Goal: Transaction & Acquisition: Download file/media

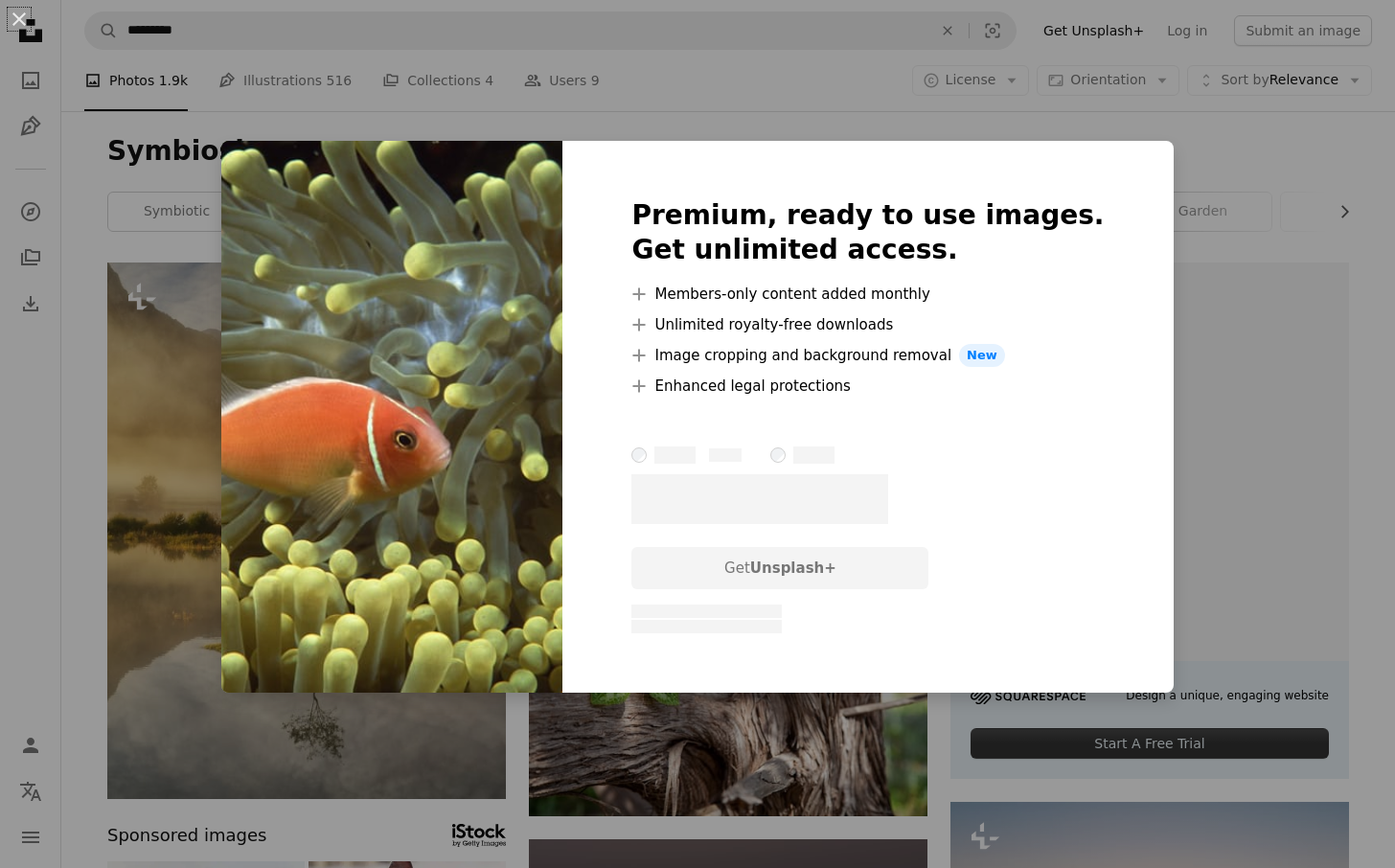
scroll to position [1095, 0]
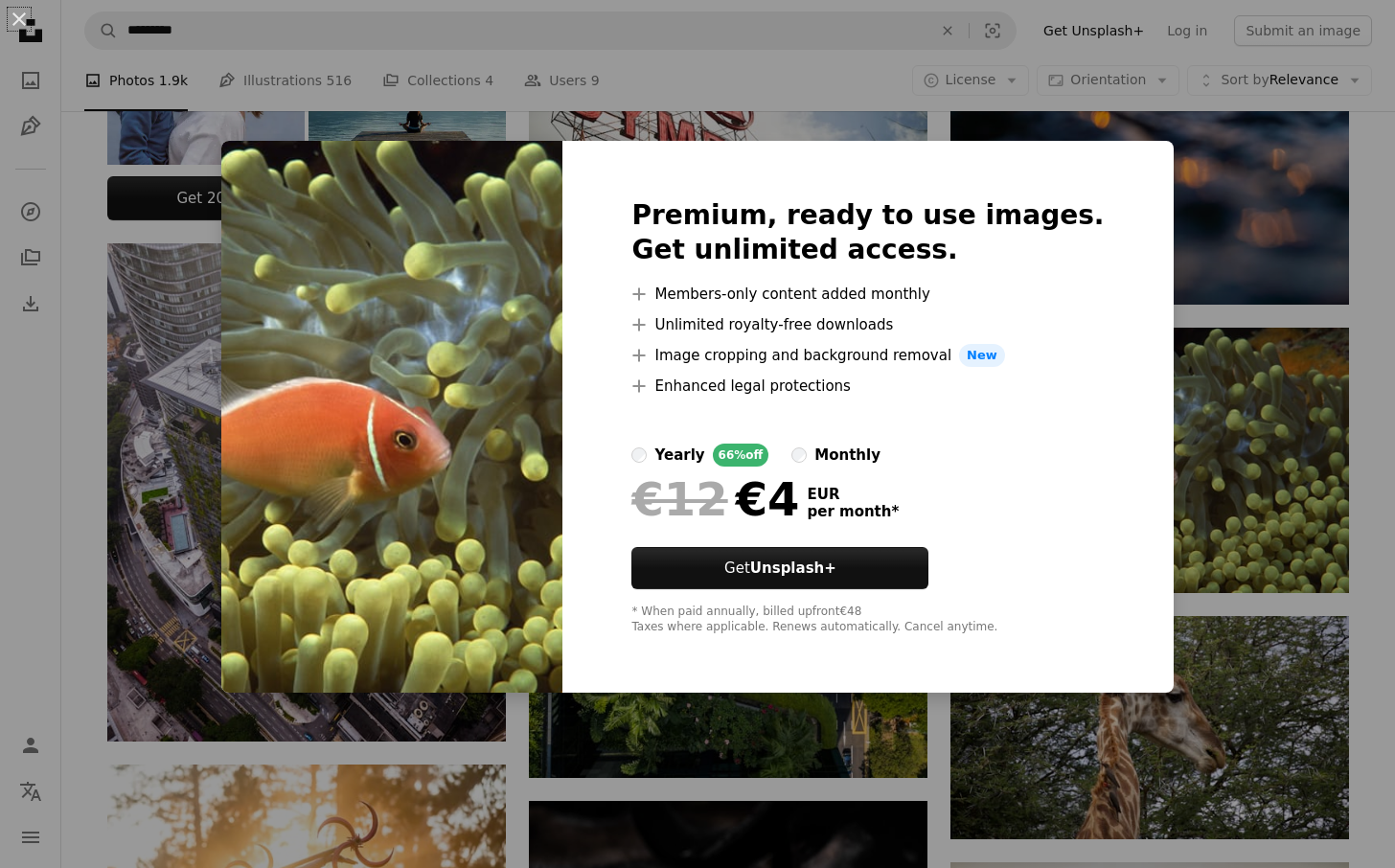
click at [1173, 245] on div "An X shape Premium, ready to use images. Get unlimited access. A plus sign Memb…" at bounding box center [698, 434] width 1395 height 868
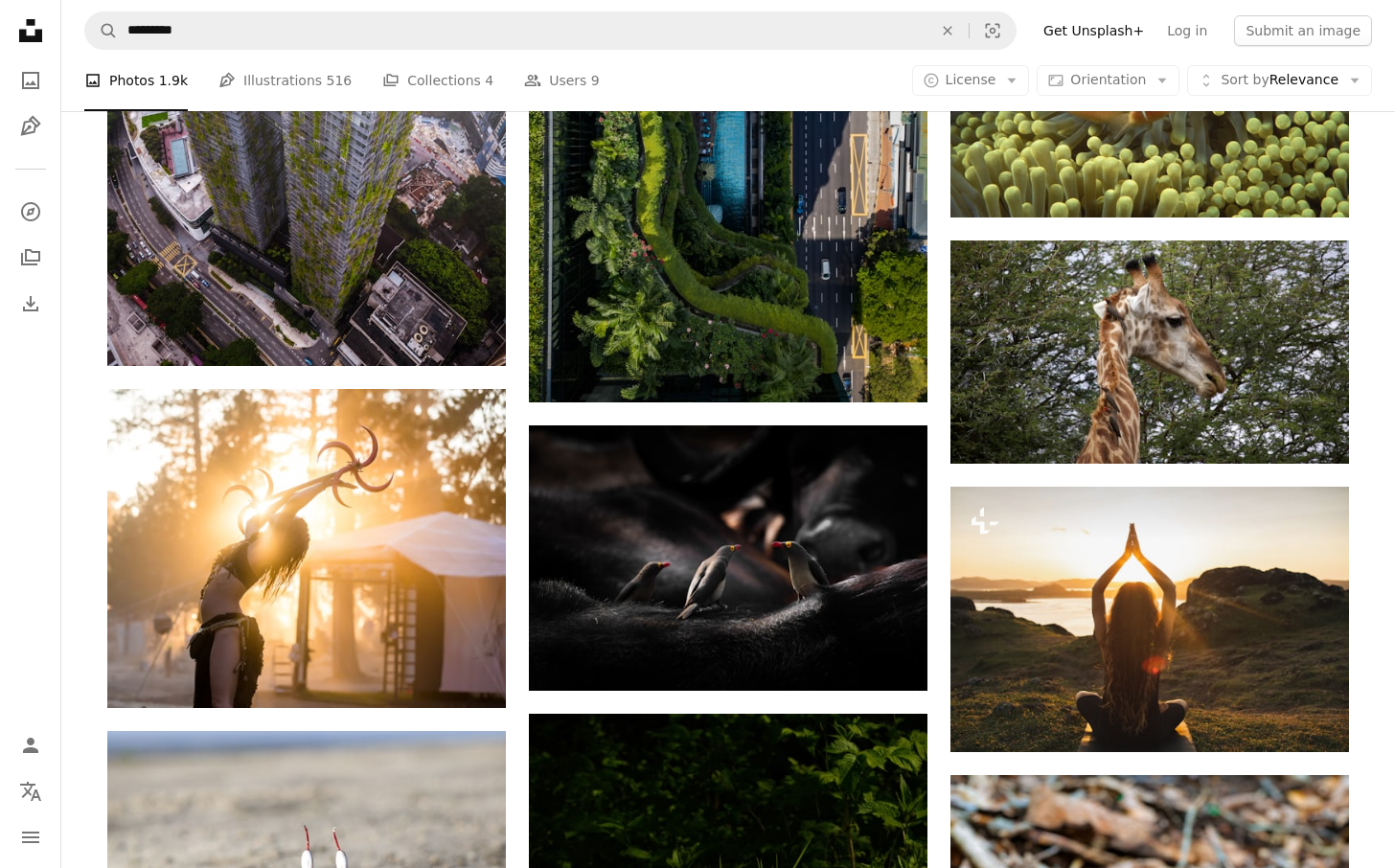
scroll to position [1700, 0]
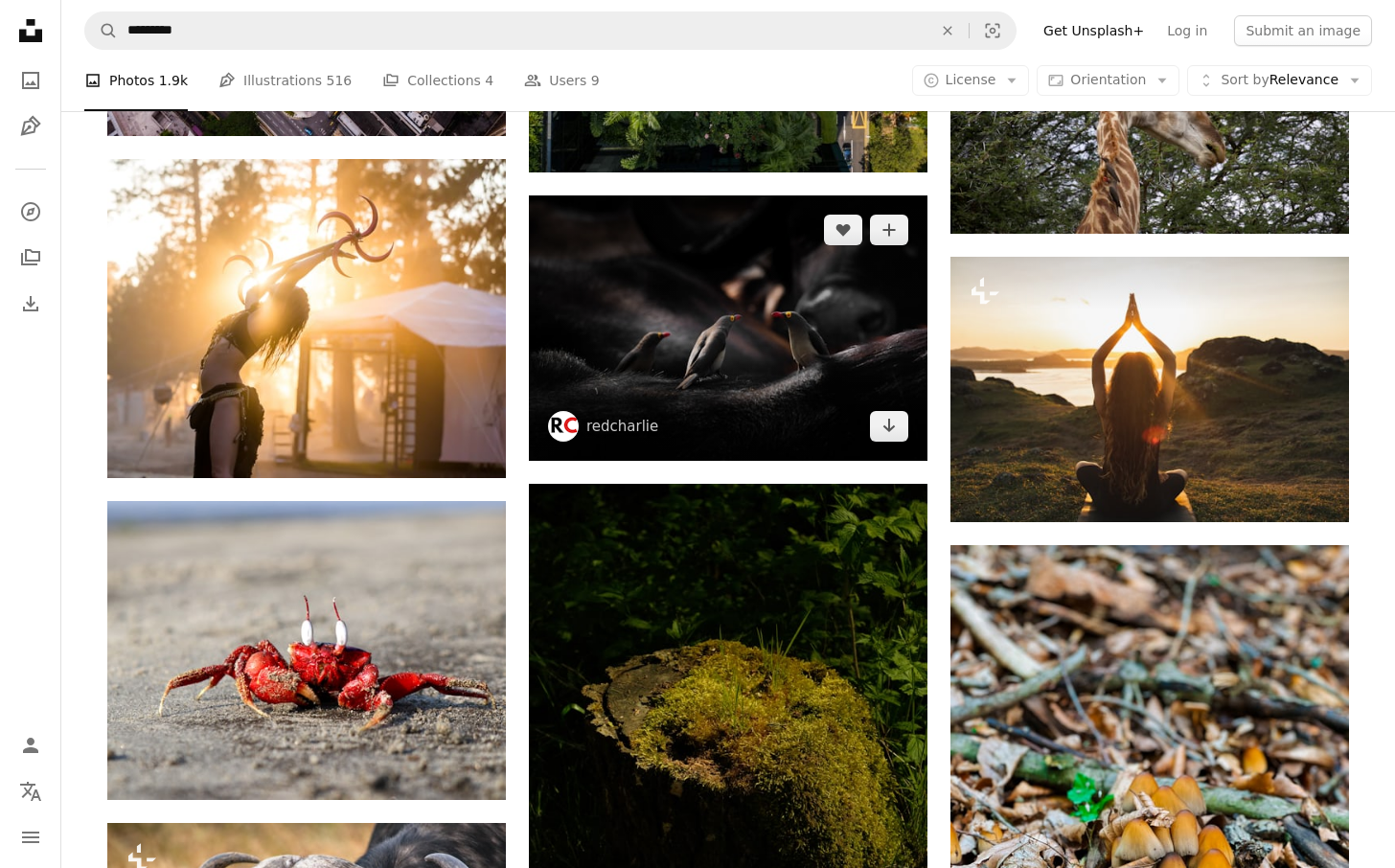
click at [733, 276] on img at bounding box center [728, 328] width 399 height 266
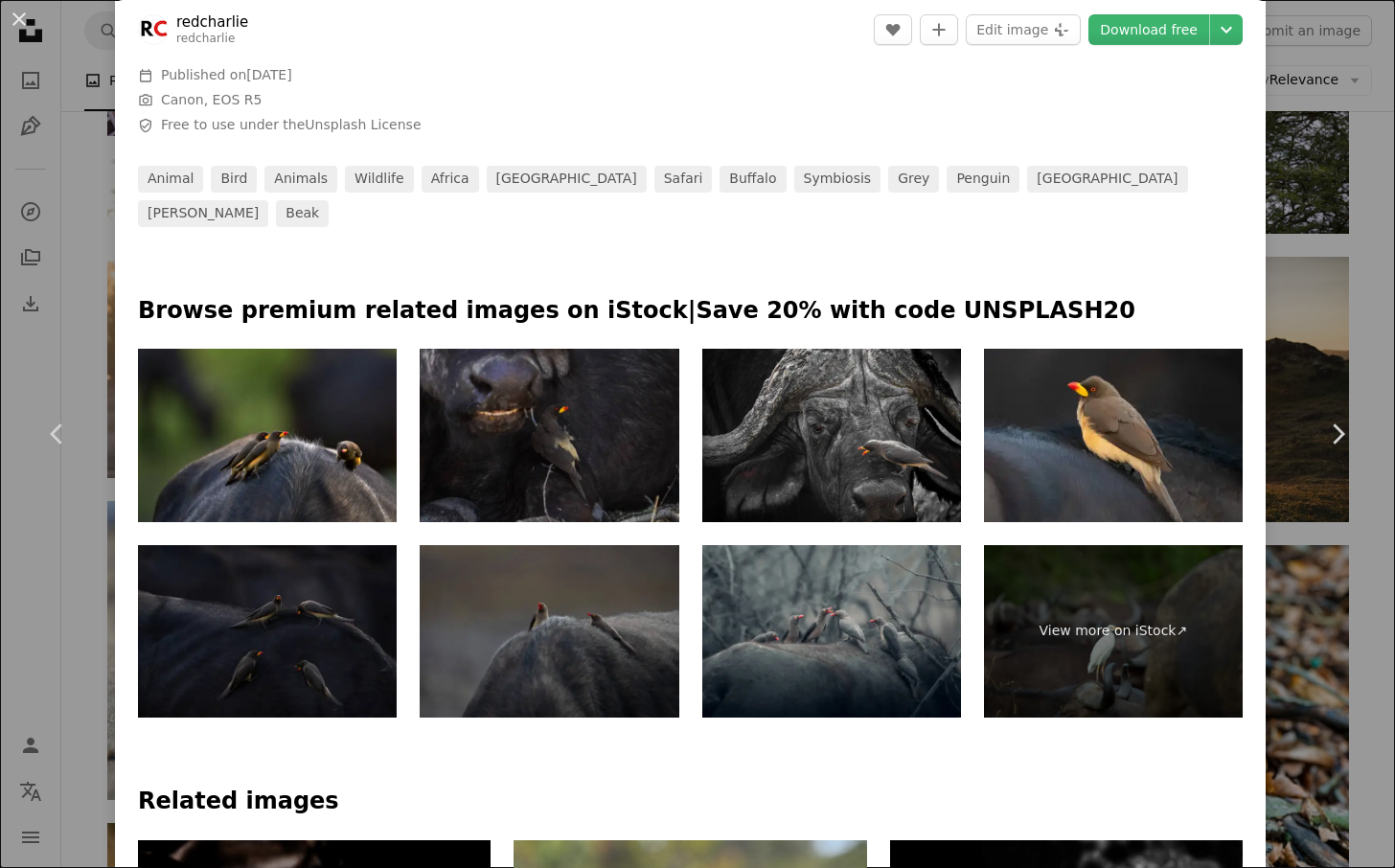
scroll to position [885, 0]
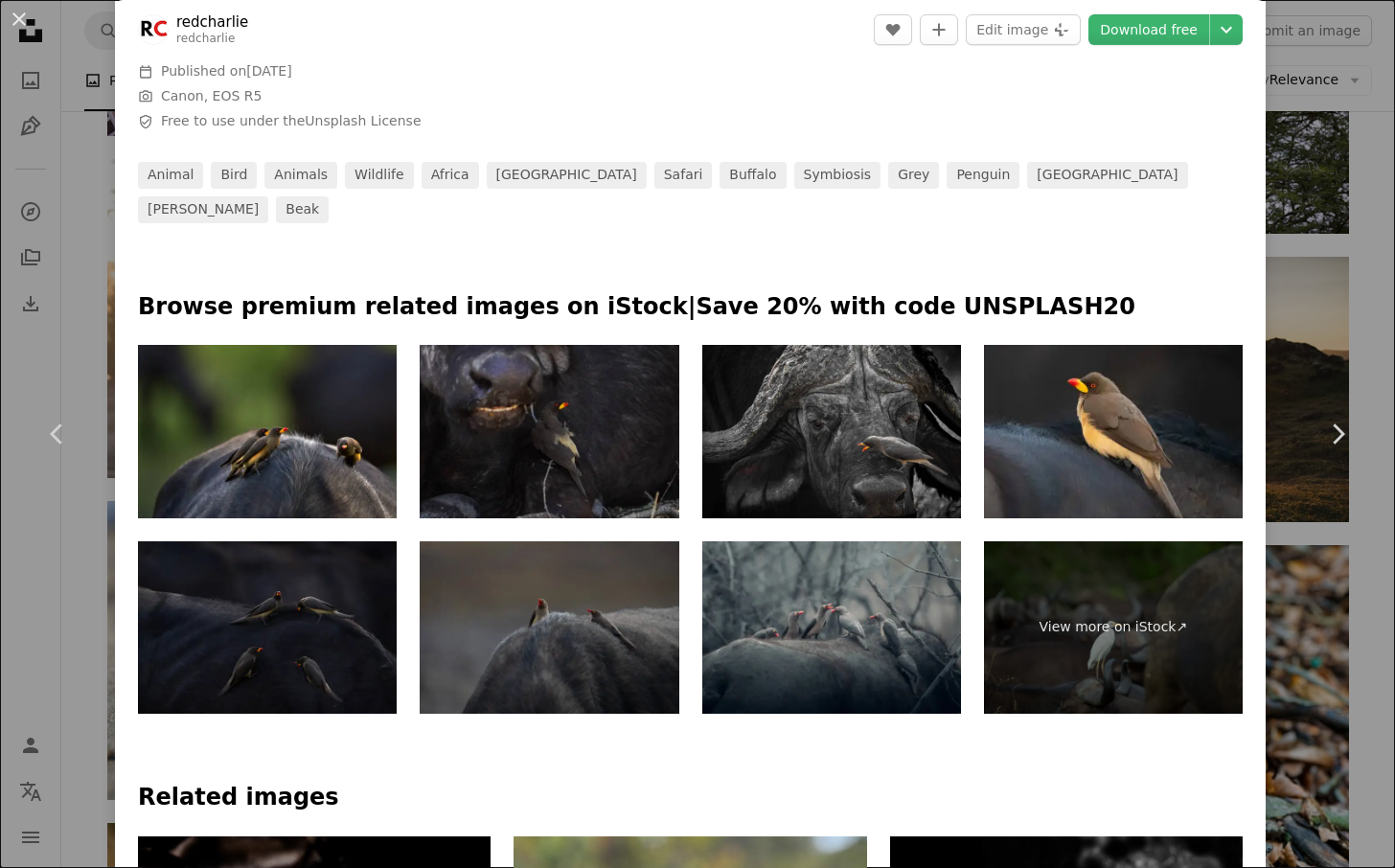
click at [861, 412] on img at bounding box center [831, 432] width 259 height 173
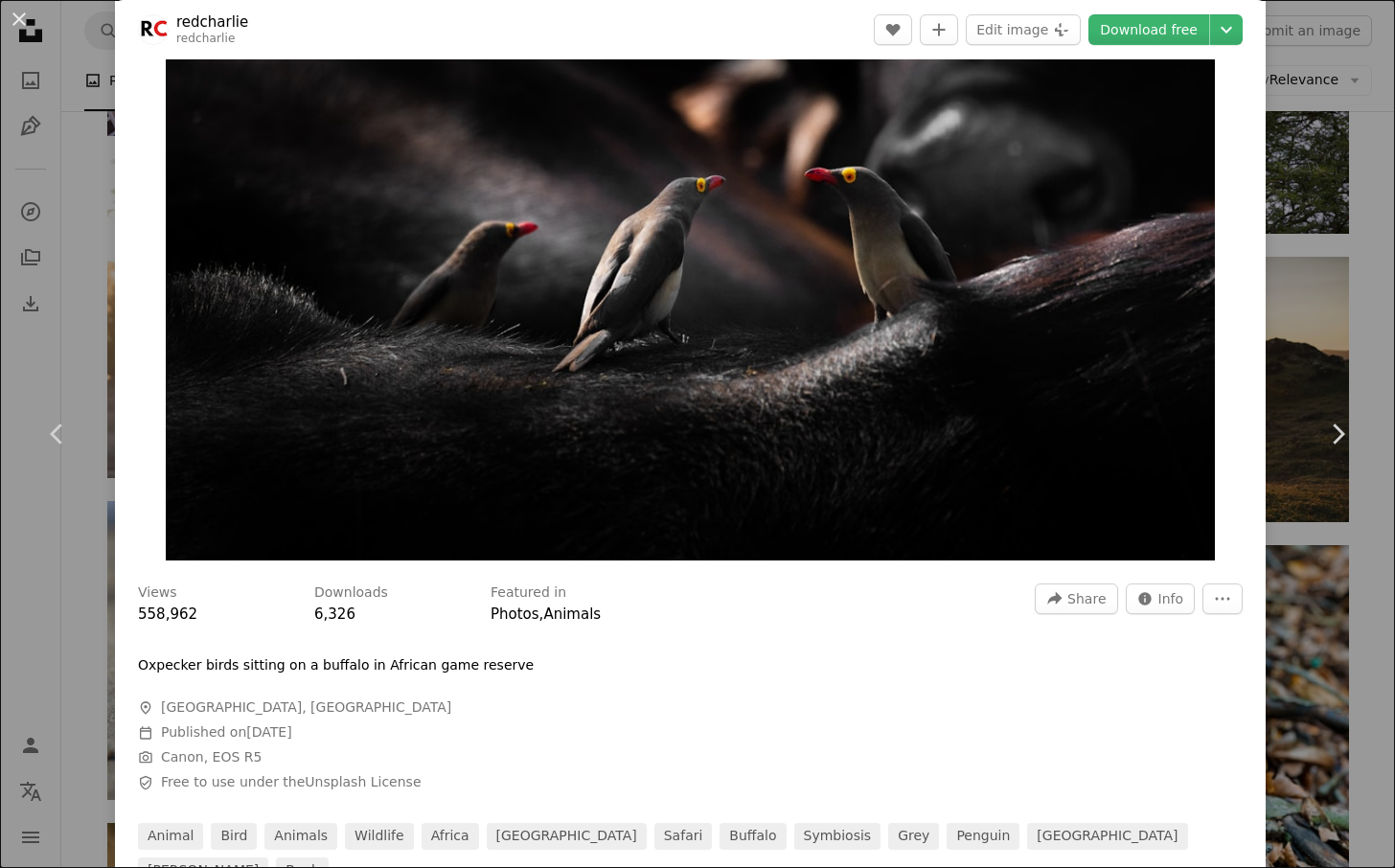
scroll to position [243, 0]
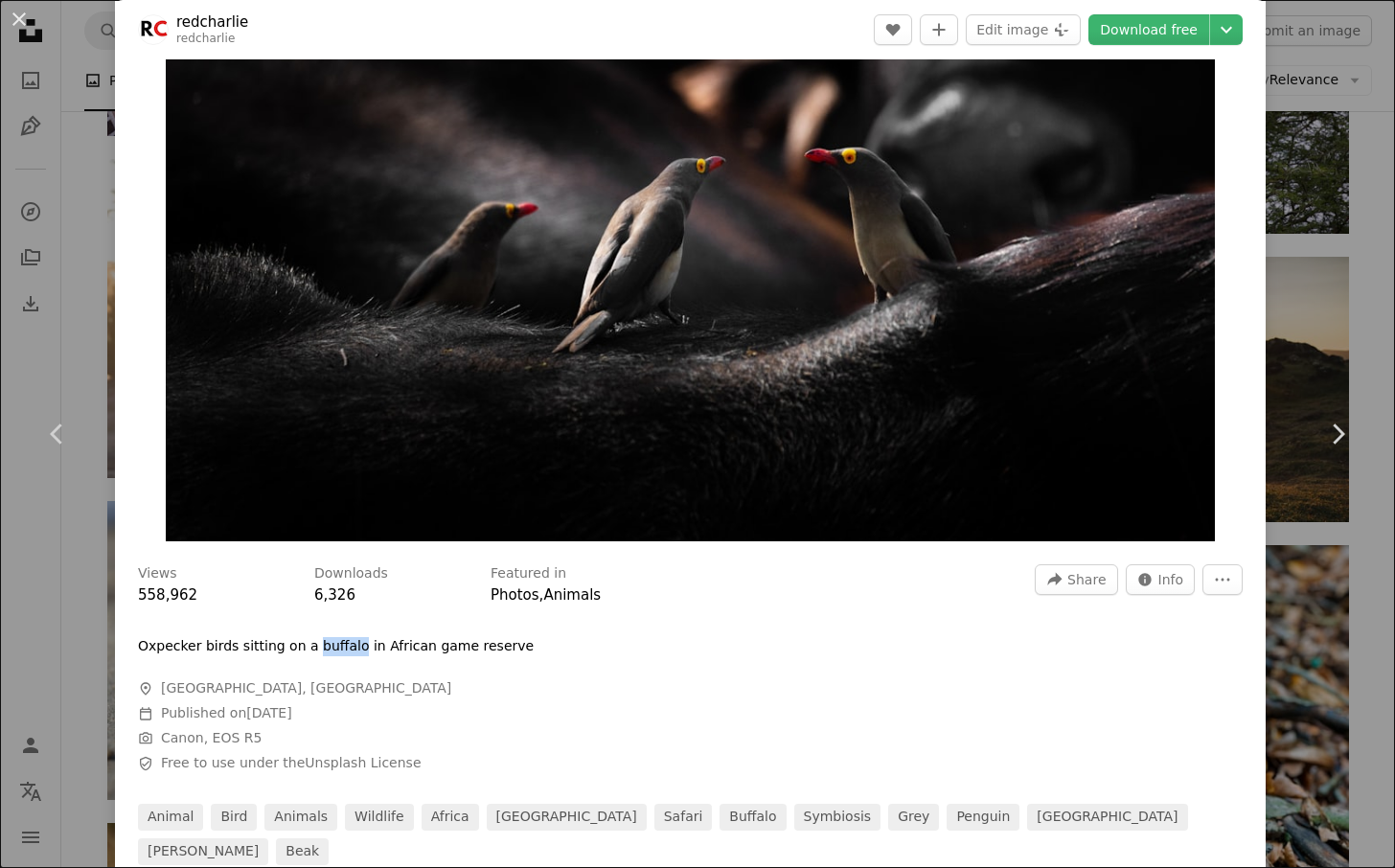
drag, startPoint x: 307, startPoint y: 651, endPoint x: 349, endPoint y: 647, distance: 42.2
click at [349, 647] on p "Oxpecker birds sitting on a buffalo in African game reserve" at bounding box center [336, 647] width 396 height 19
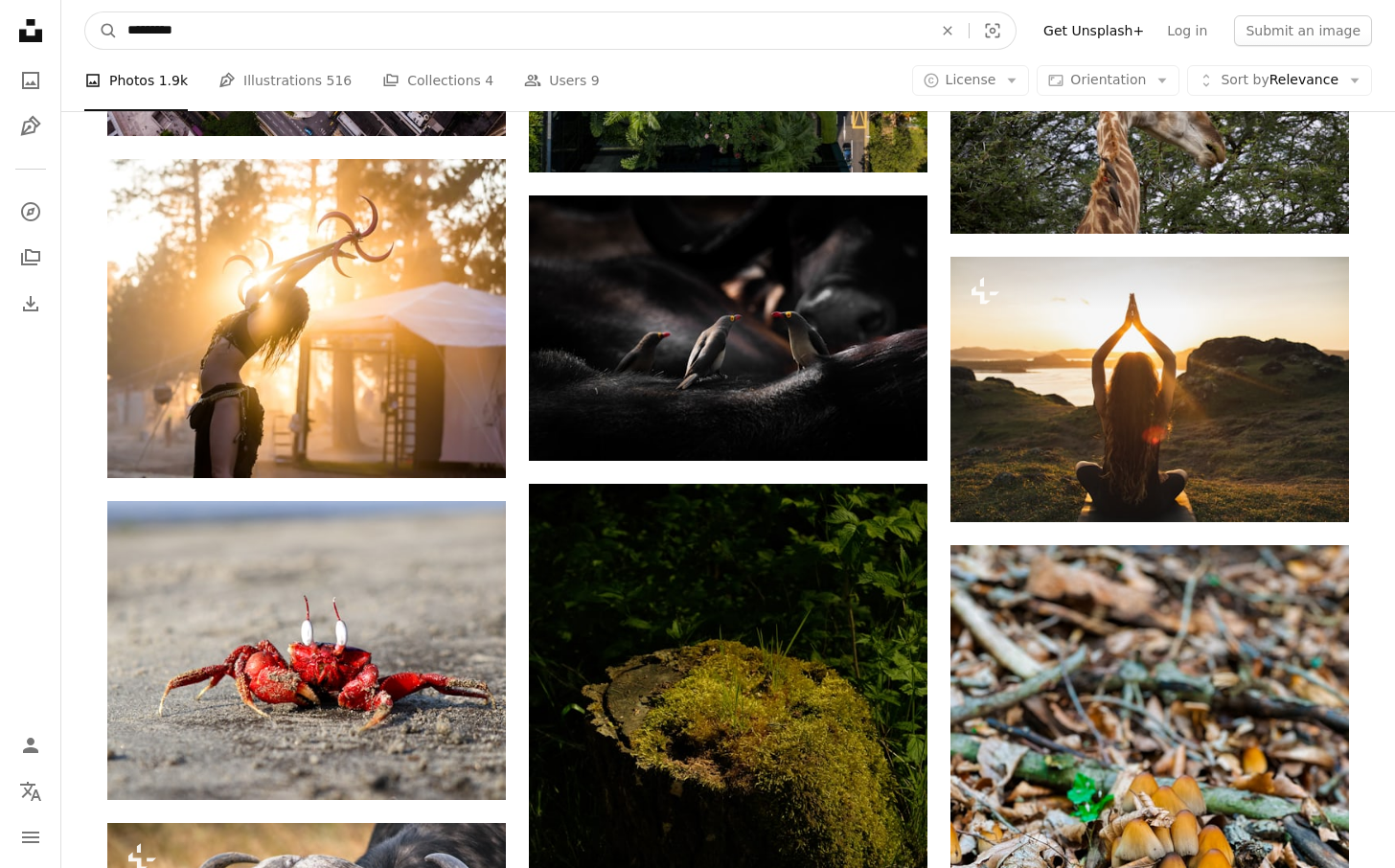
click at [234, 33] on input "*********" at bounding box center [522, 31] width 809 height 37
paste input "Find visuals sitewide"
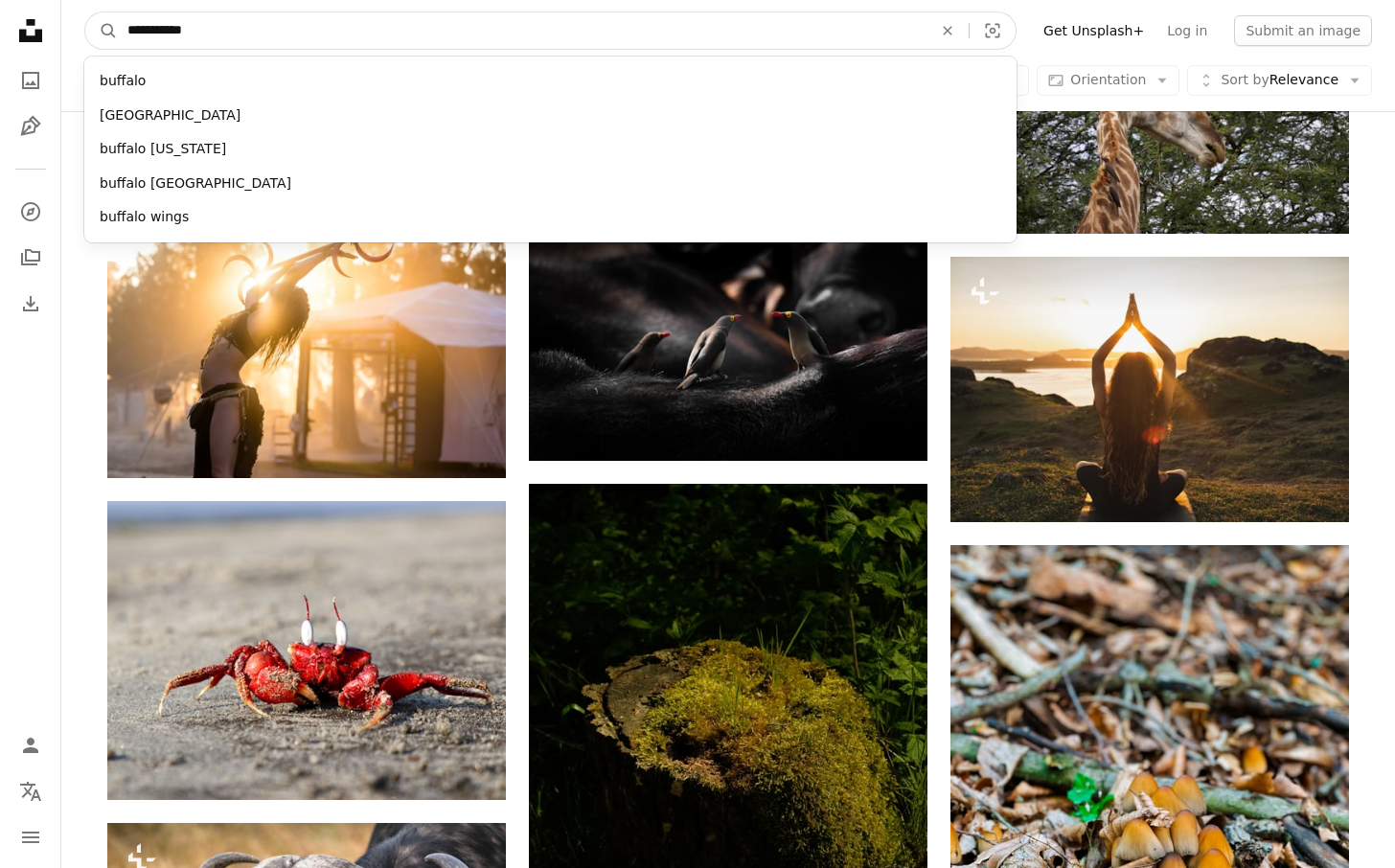
type input "**********"
click button "A magnifying glass" at bounding box center [102, 31] width 33 height 37
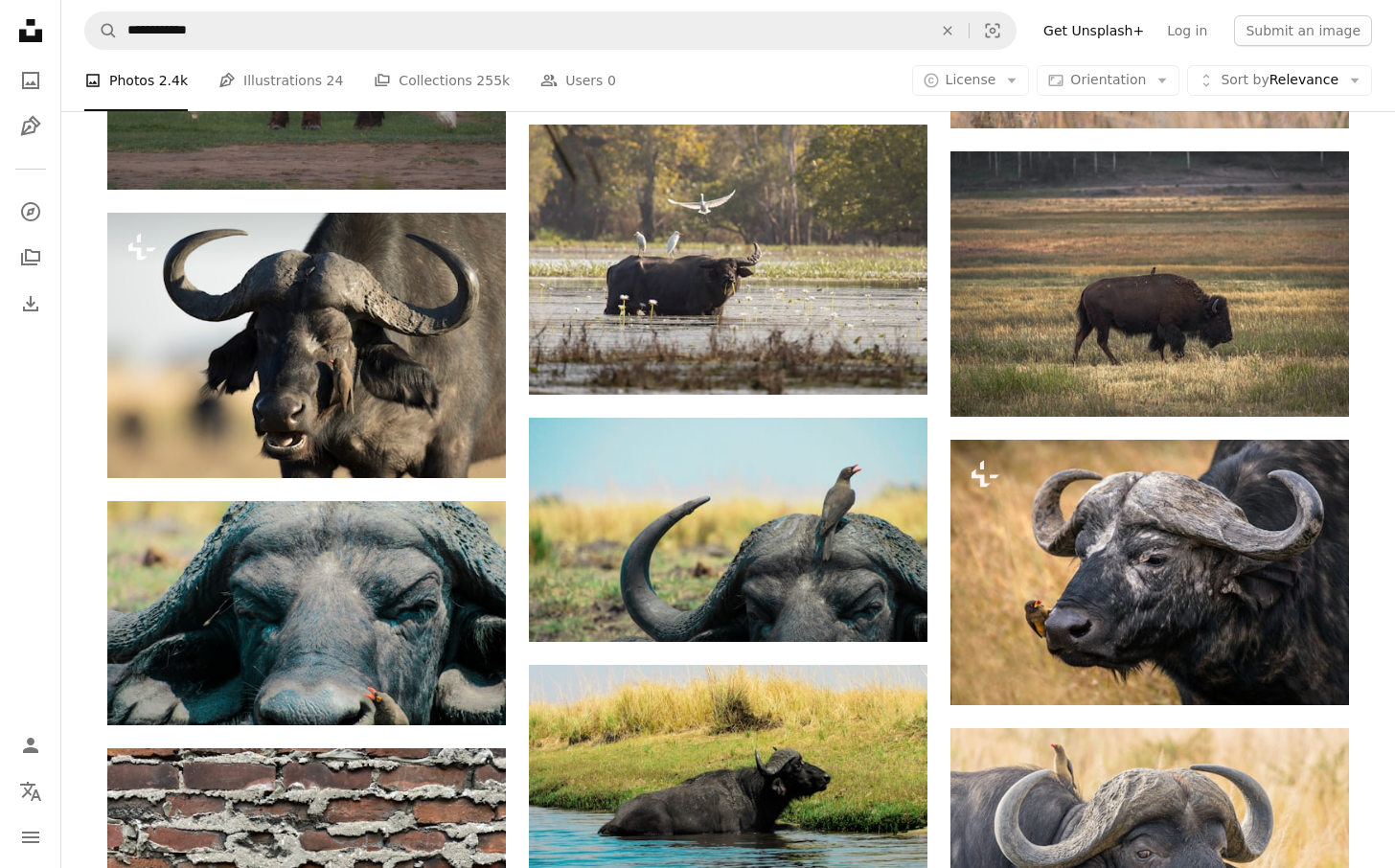
scroll to position [1481, 0]
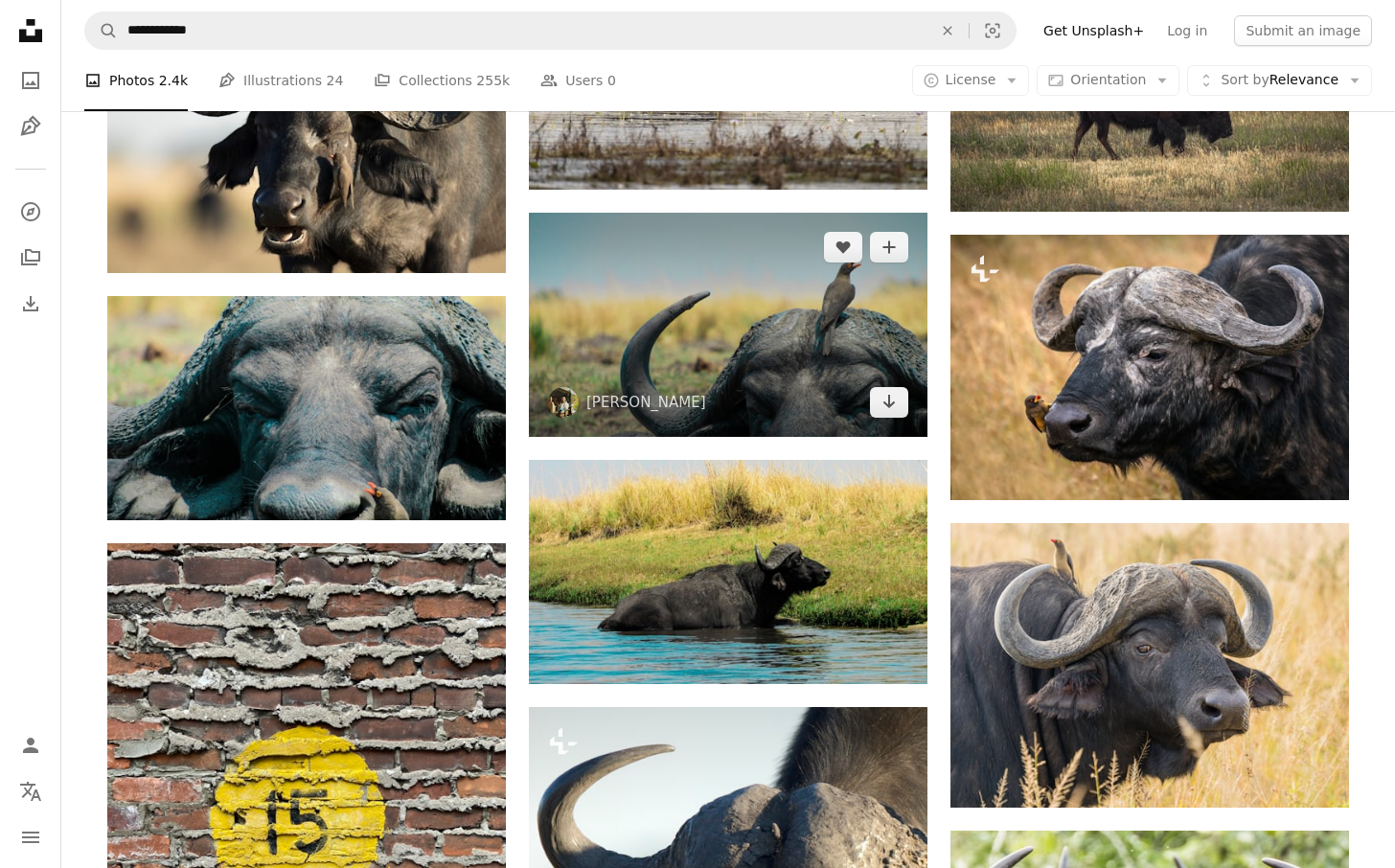
click at [807, 358] on img at bounding box center [728, 324] width 399 height 224
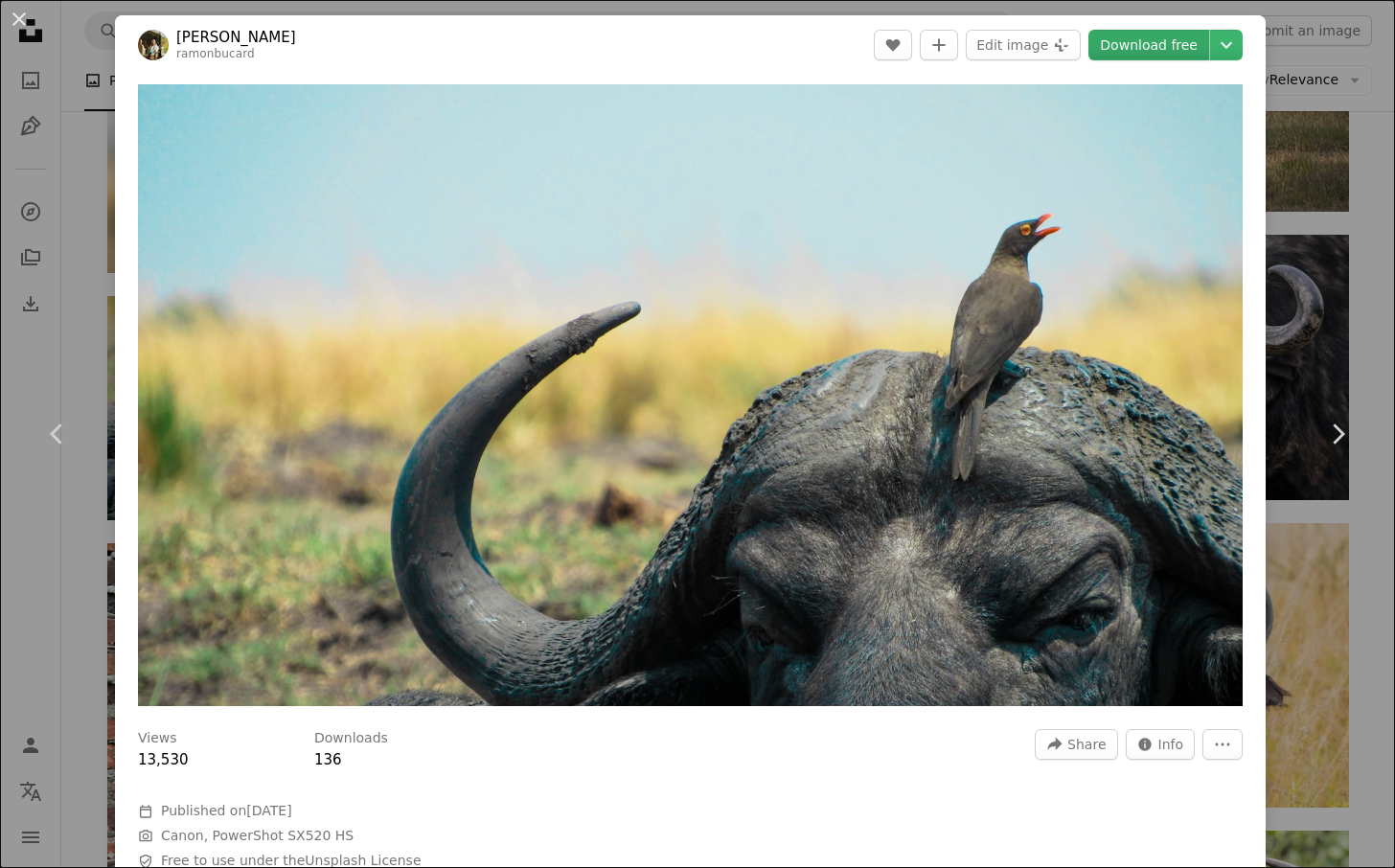
click at [1171, 46] on link "Download free" at bounding box center [1149, 46] width 120 height 31
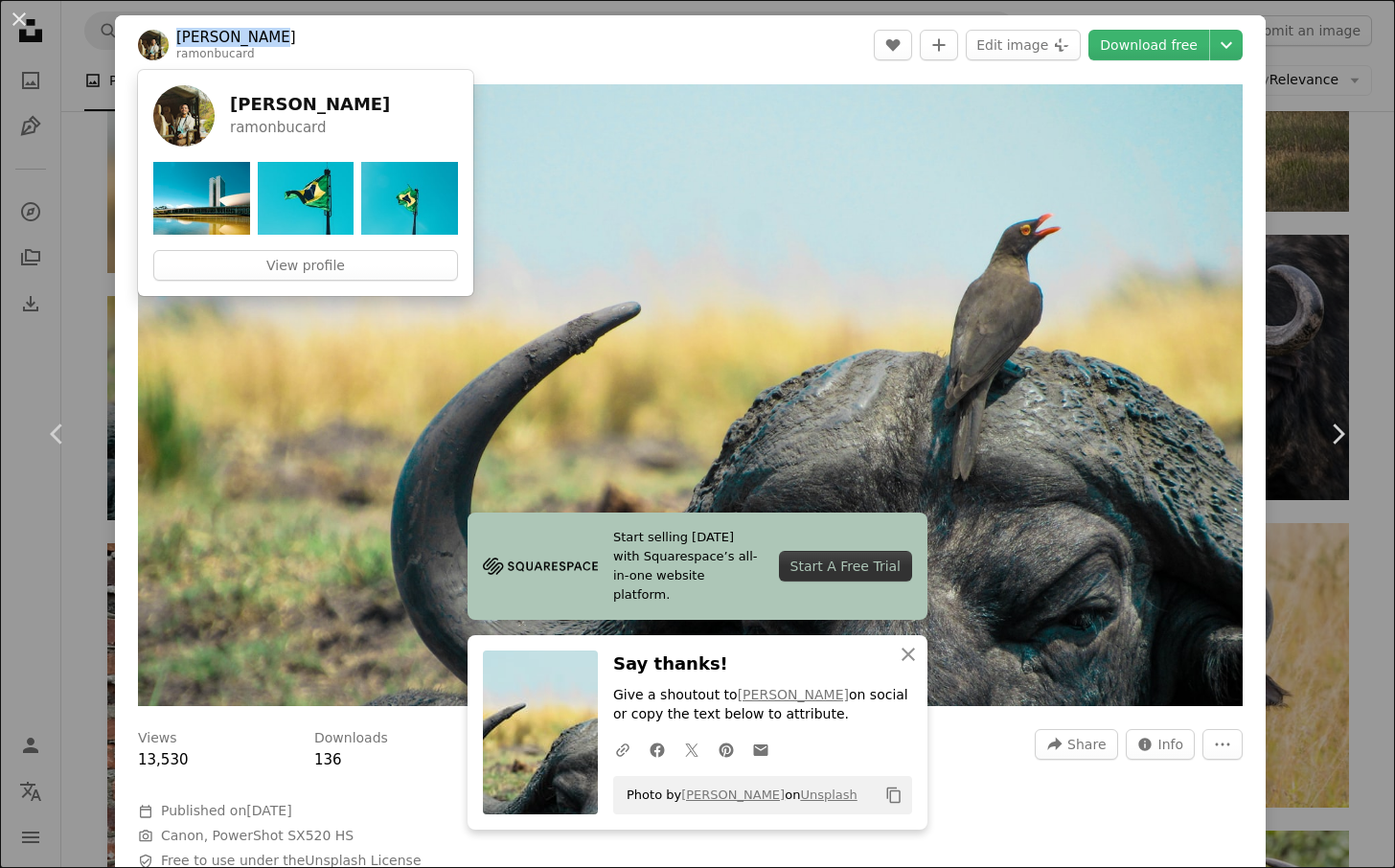
drag, startPoint x: 285, startPoint y: 34, endPoint x: 180, endPoint y: 42, distance: 105.3
click at [180, 42] on header "[PERSON_NAME] ramonbucard A heart A plus sign Edit image Plus sign for Unsplash…" at bounding box center [691, 45] width 1151 height 59
copy link "[PERSON_NAME]"
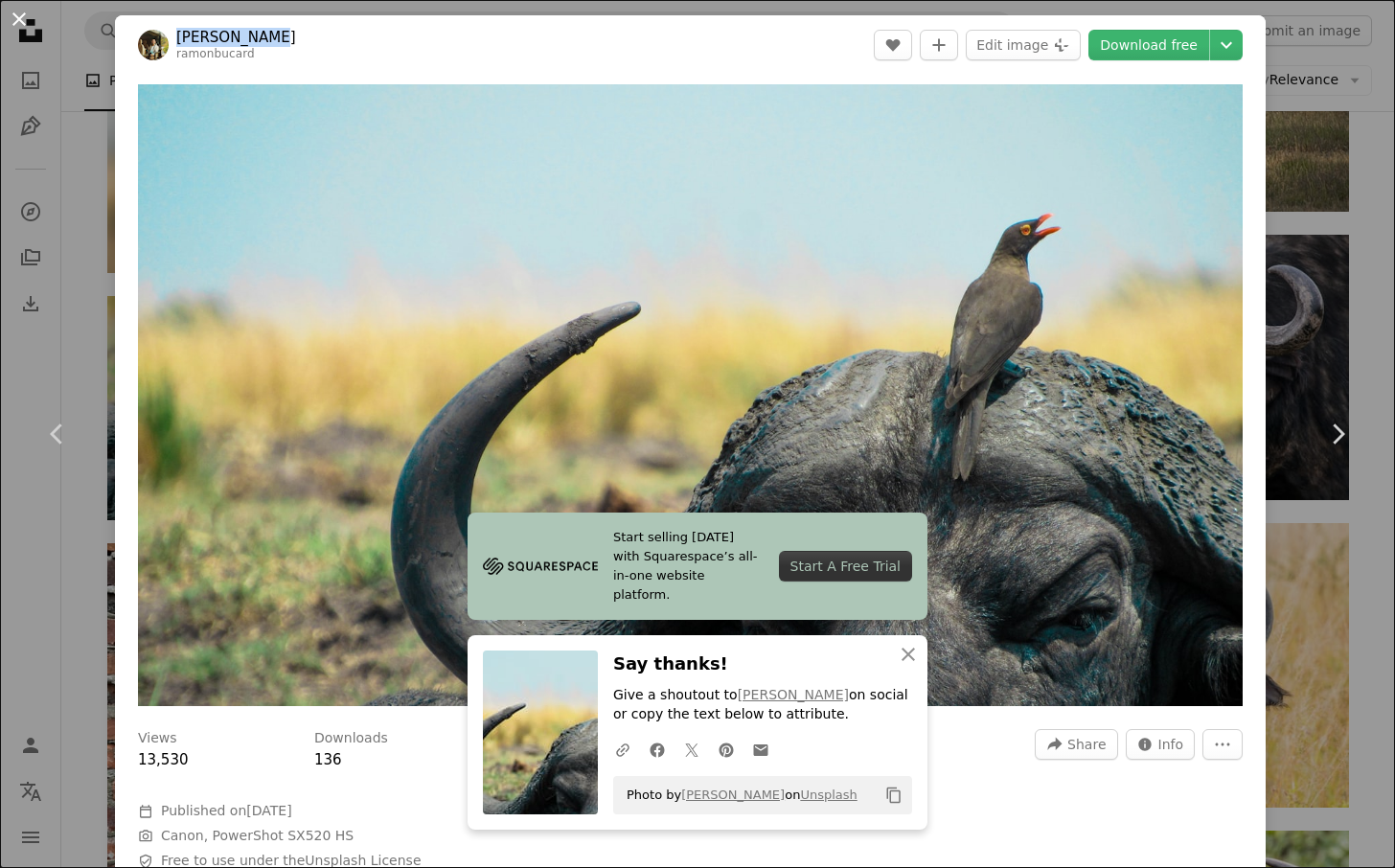
click at [12, 25] on button "An X shape" at bounding box center [19, 19] width 23 height 23
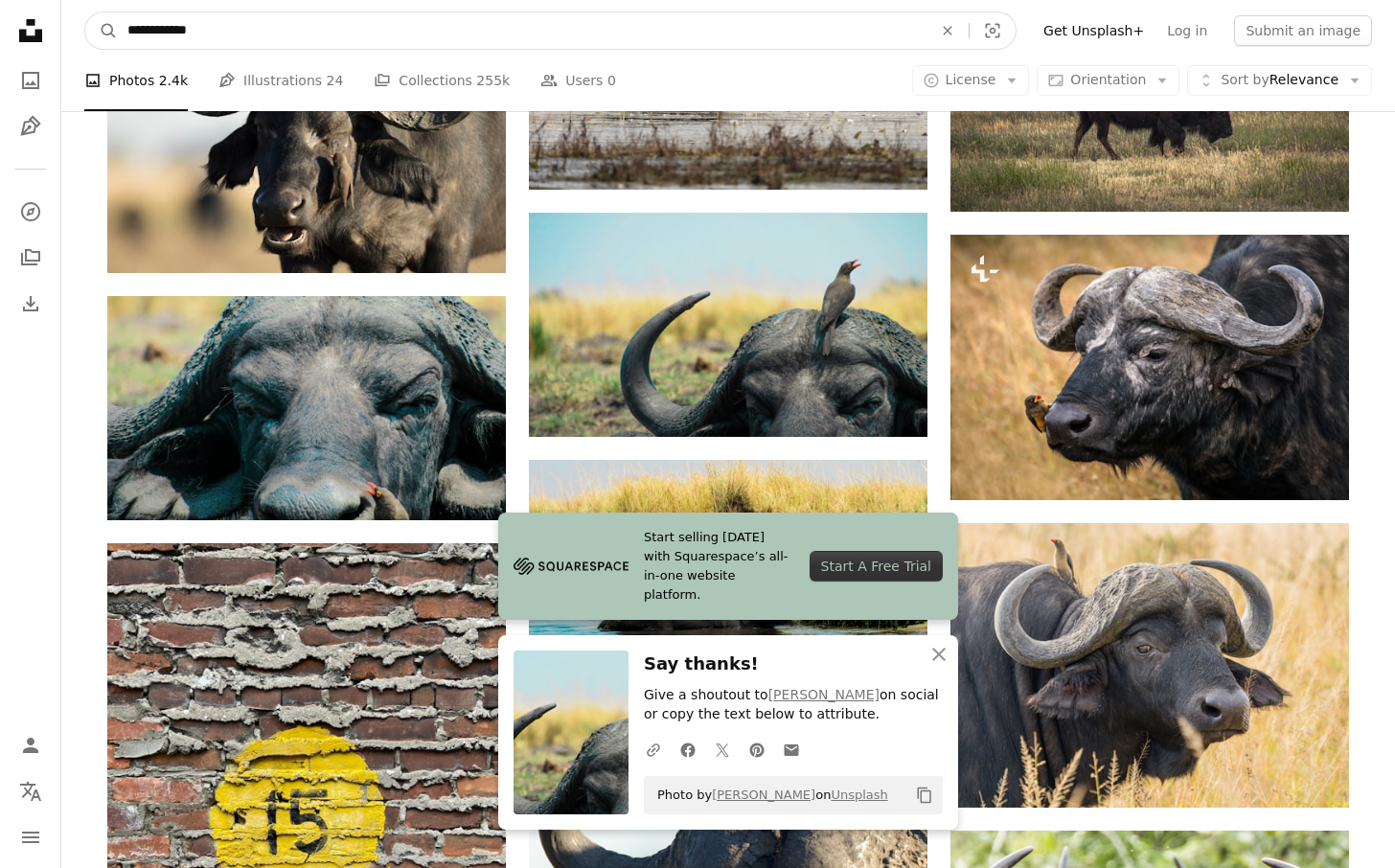
click at [454, 30] on input "**********" at bounding box center [522, 31] width 809 height 37
